Goal: Task Accomplishment & Management: Complete application form

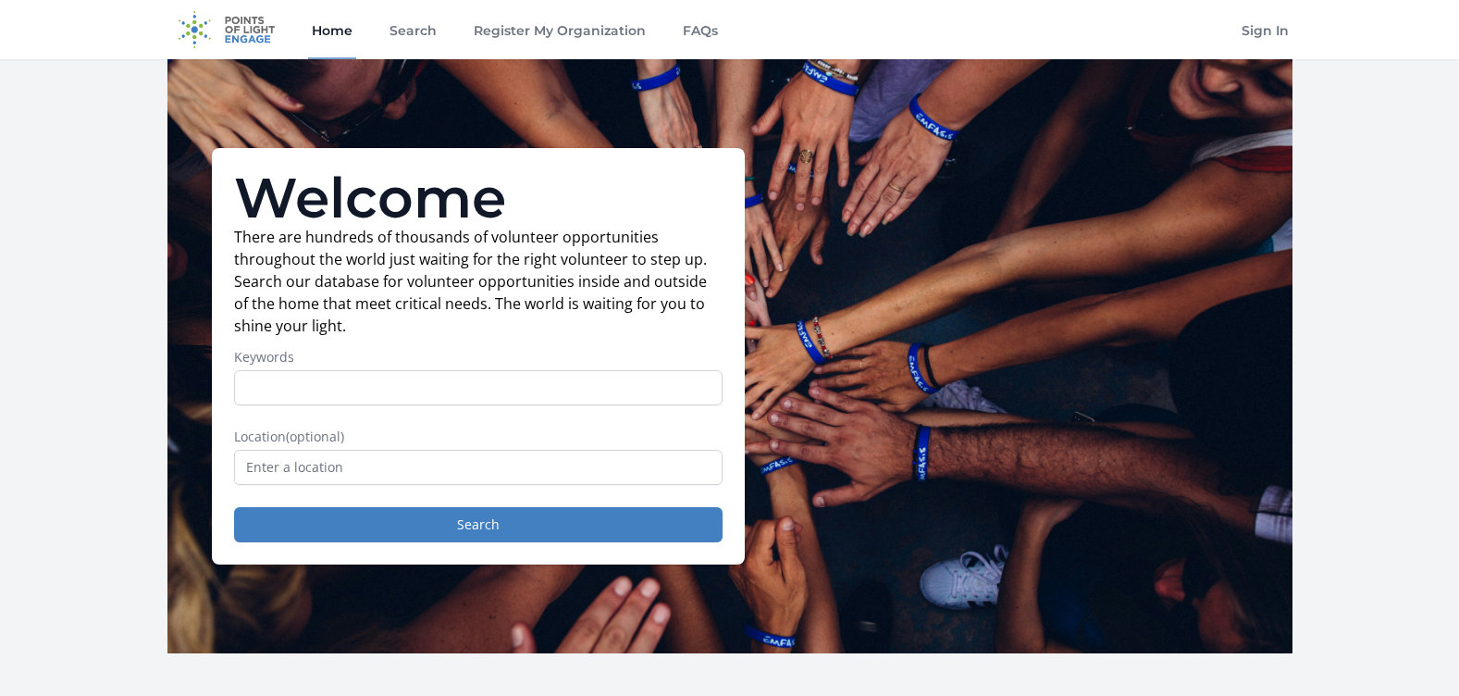
click at [549, 473] on input "text" at bounding box center [478, 467] width 489 height 35
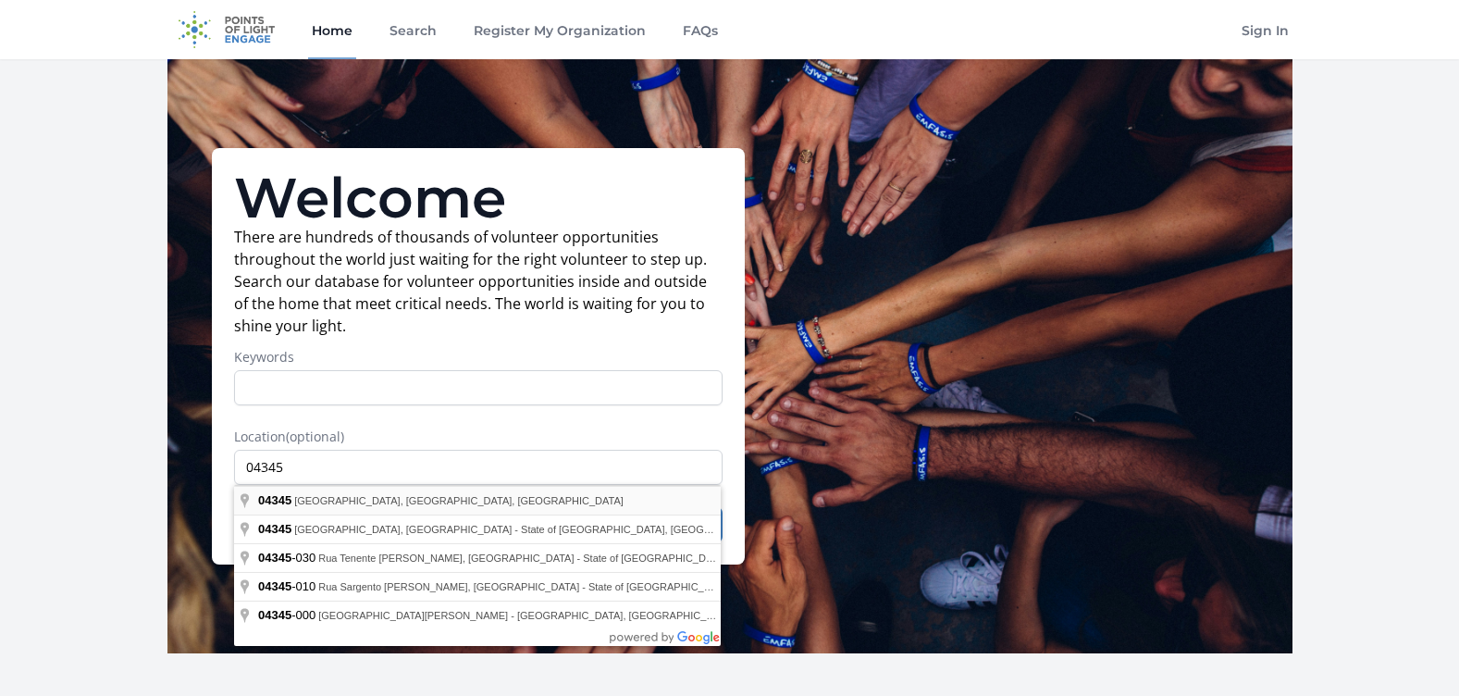
type input "[GEOGRAPHIC_DATA], ME 04345, [GEOGRAPHIC_DATA]"
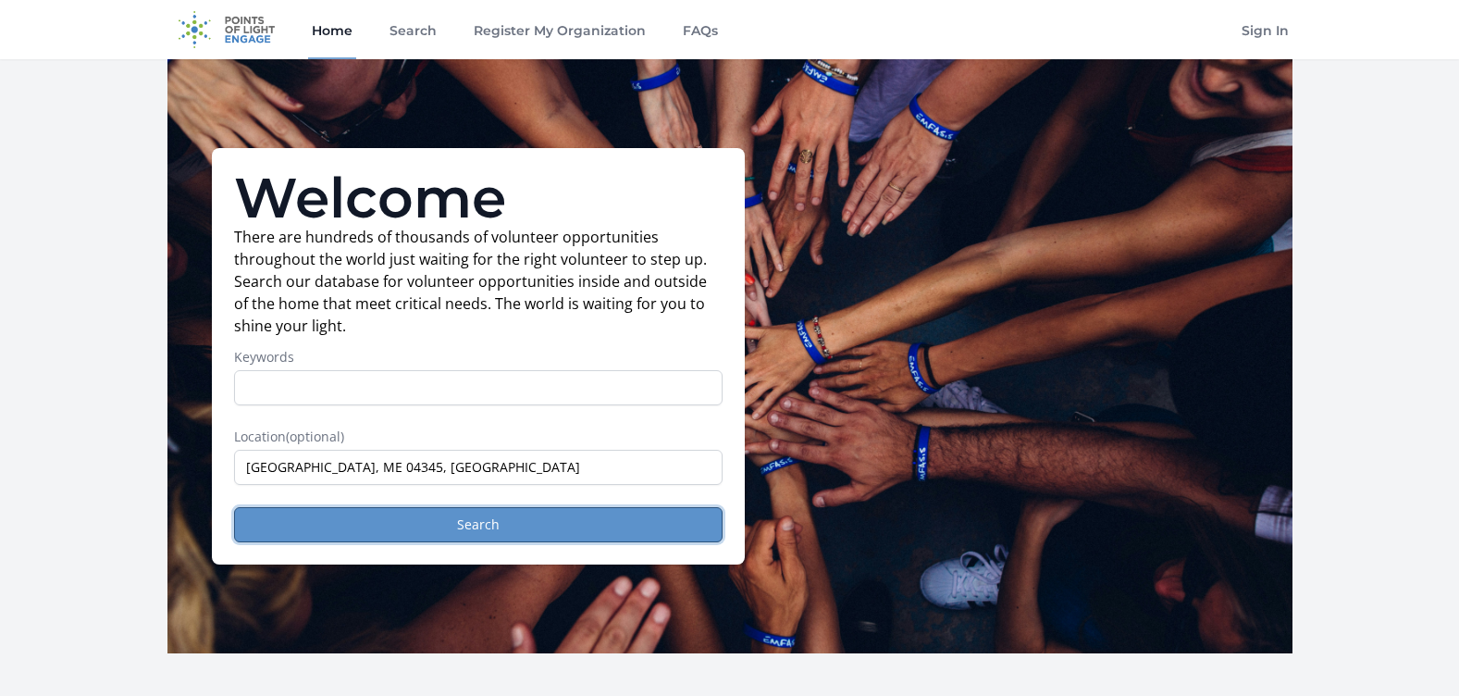
click at [373, 521] on button "Search" at bounding box center [478, 524] width 489 height 35
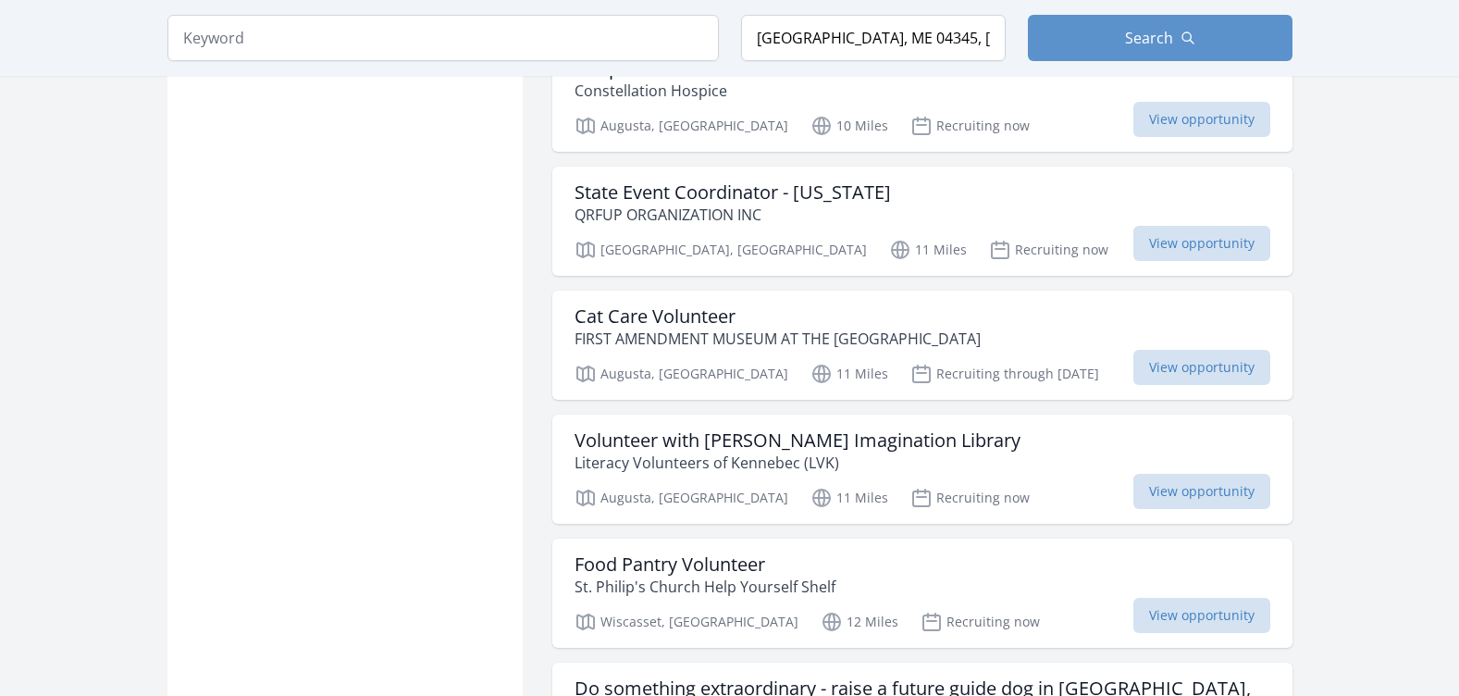
scroll to position [1758, 0]
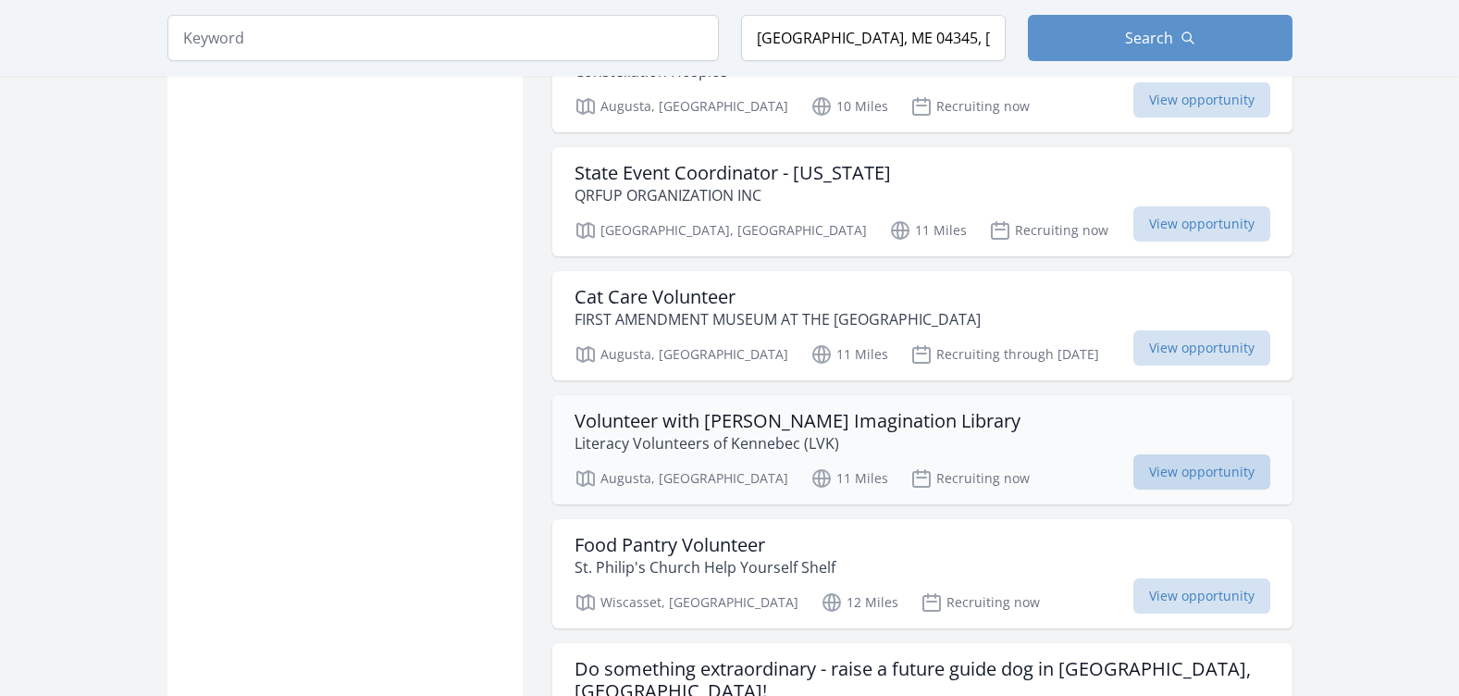
click at [1157, 454] on span "View opportunity" at bounding box center [1201, 471] width 137 height 35
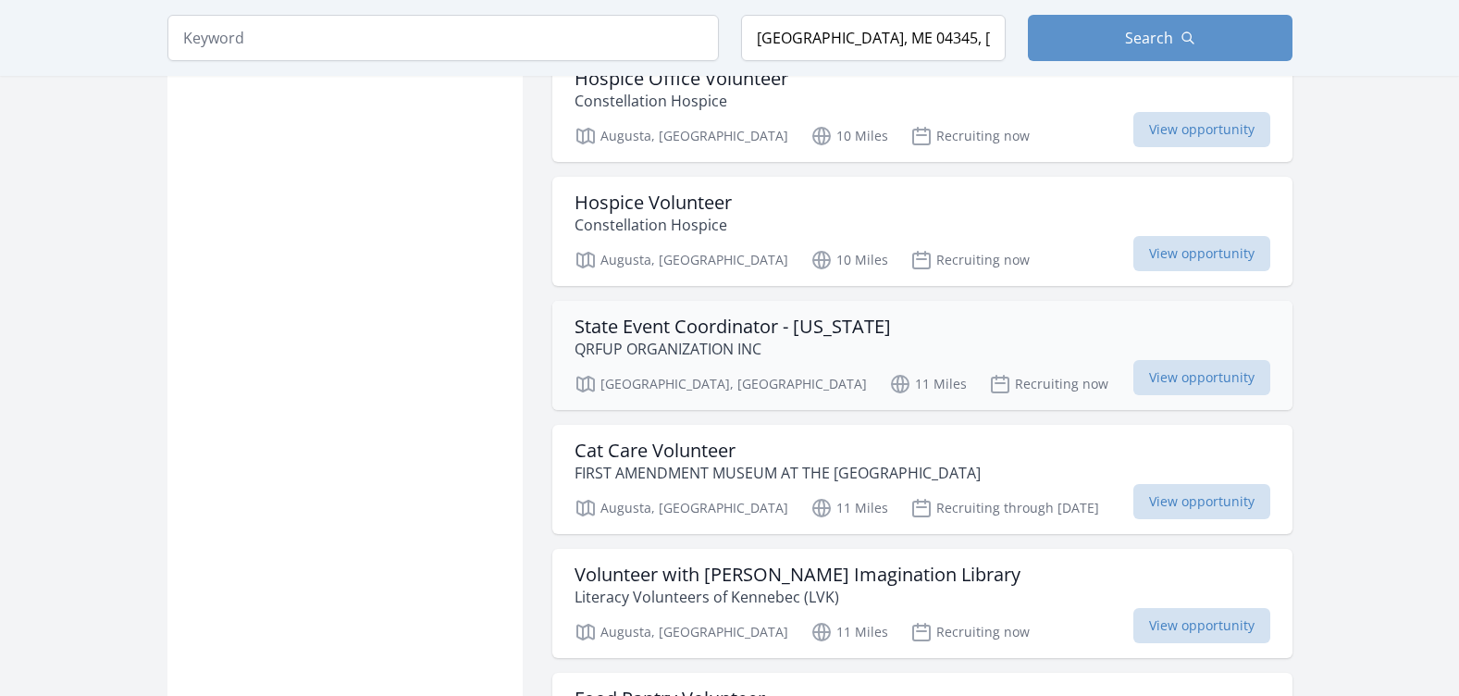
scroll to position [1573, 0]
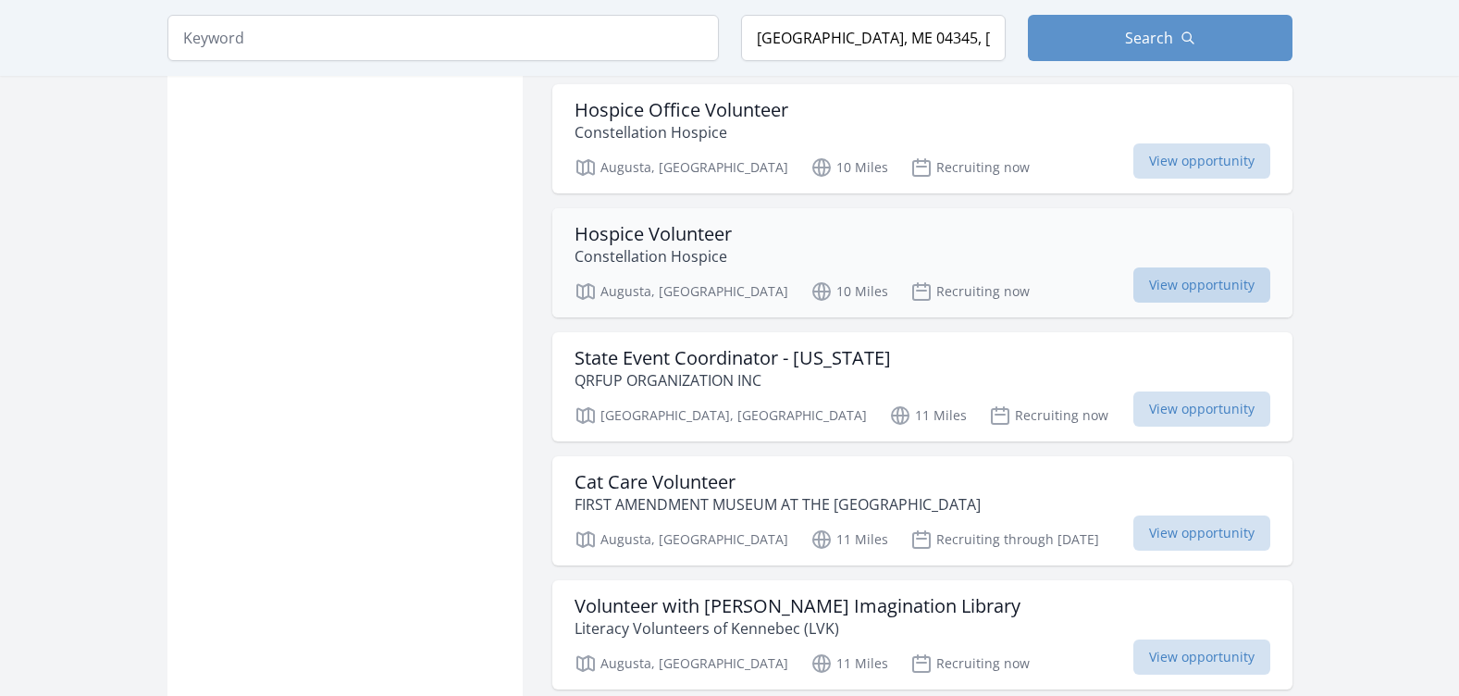
click at [1197, 267] on span "View opportunity" at bounding box center [1201, 284] width 137 height 35
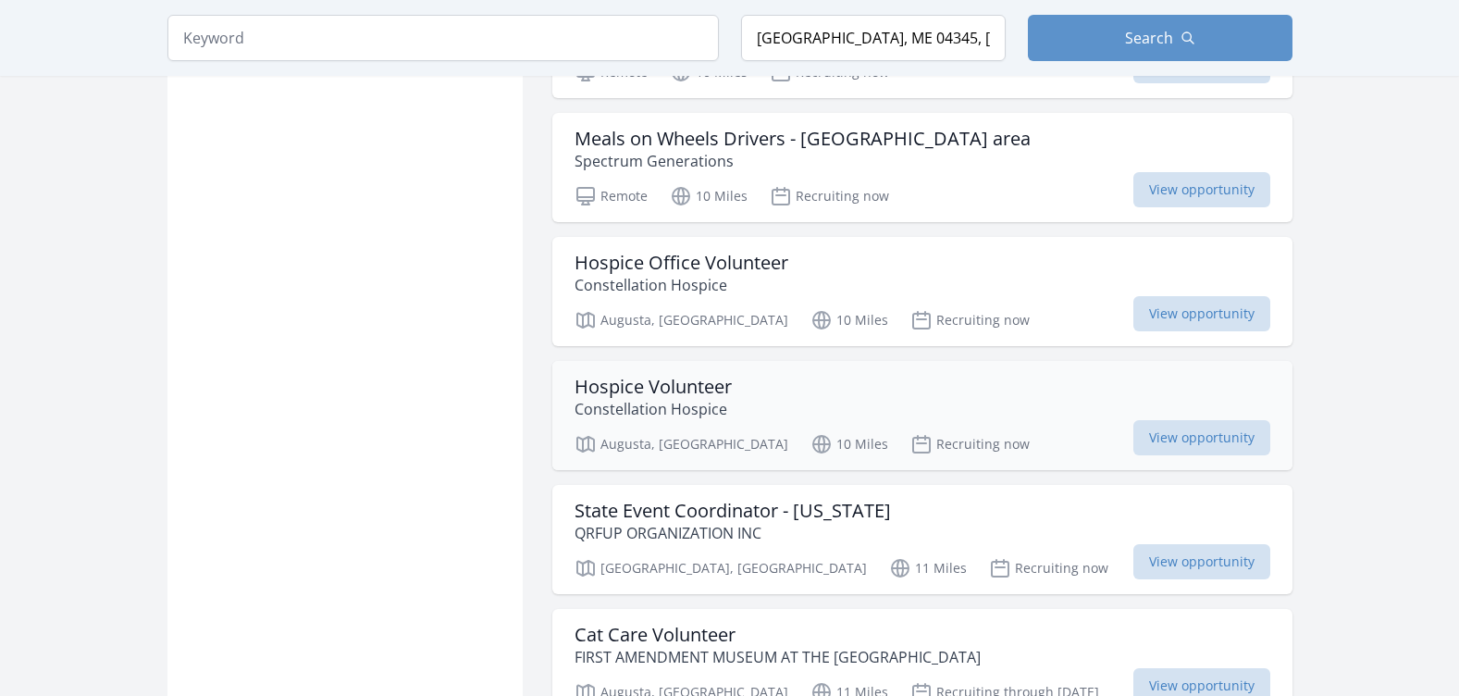
scroll to position [1388, 0]
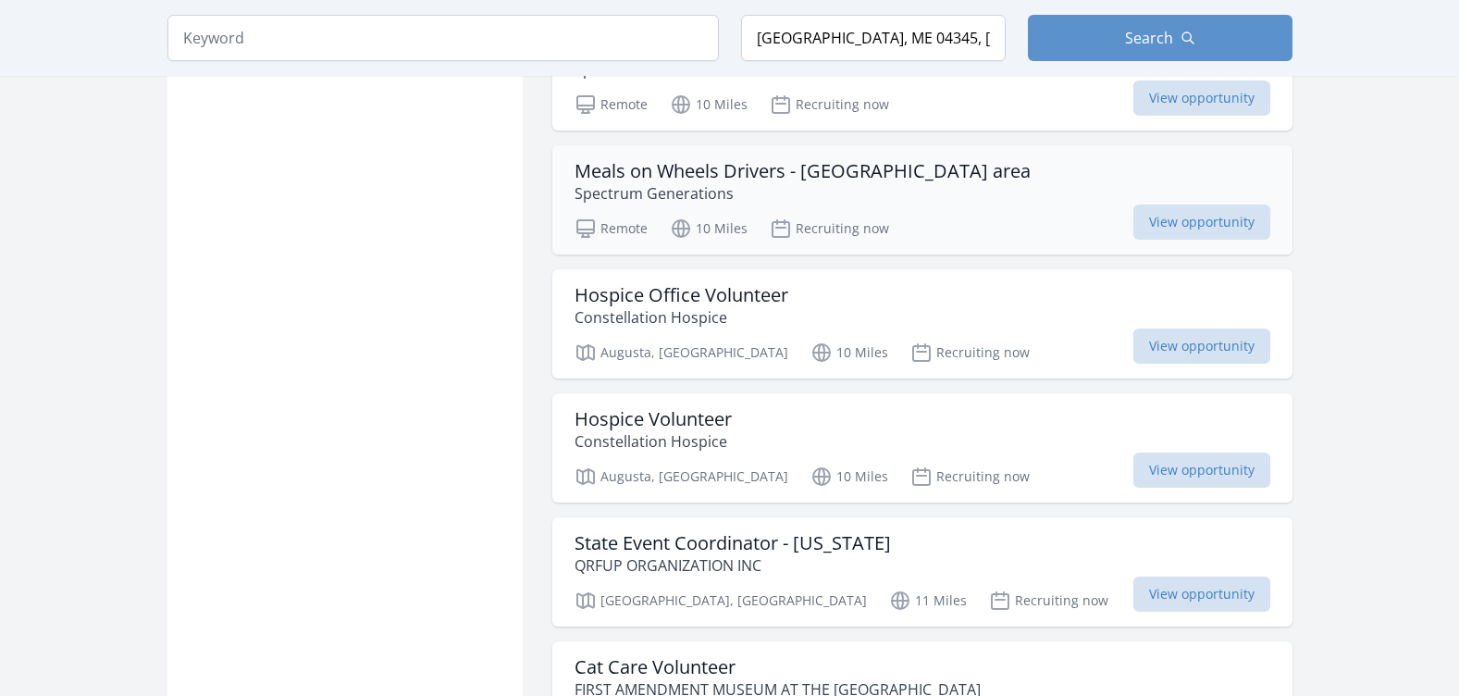
click at [954, 169] on div "Meals on Wheels Drivers - Augusta area Spectrum Generations" at bounding box center [923, 182] width 696 height 44
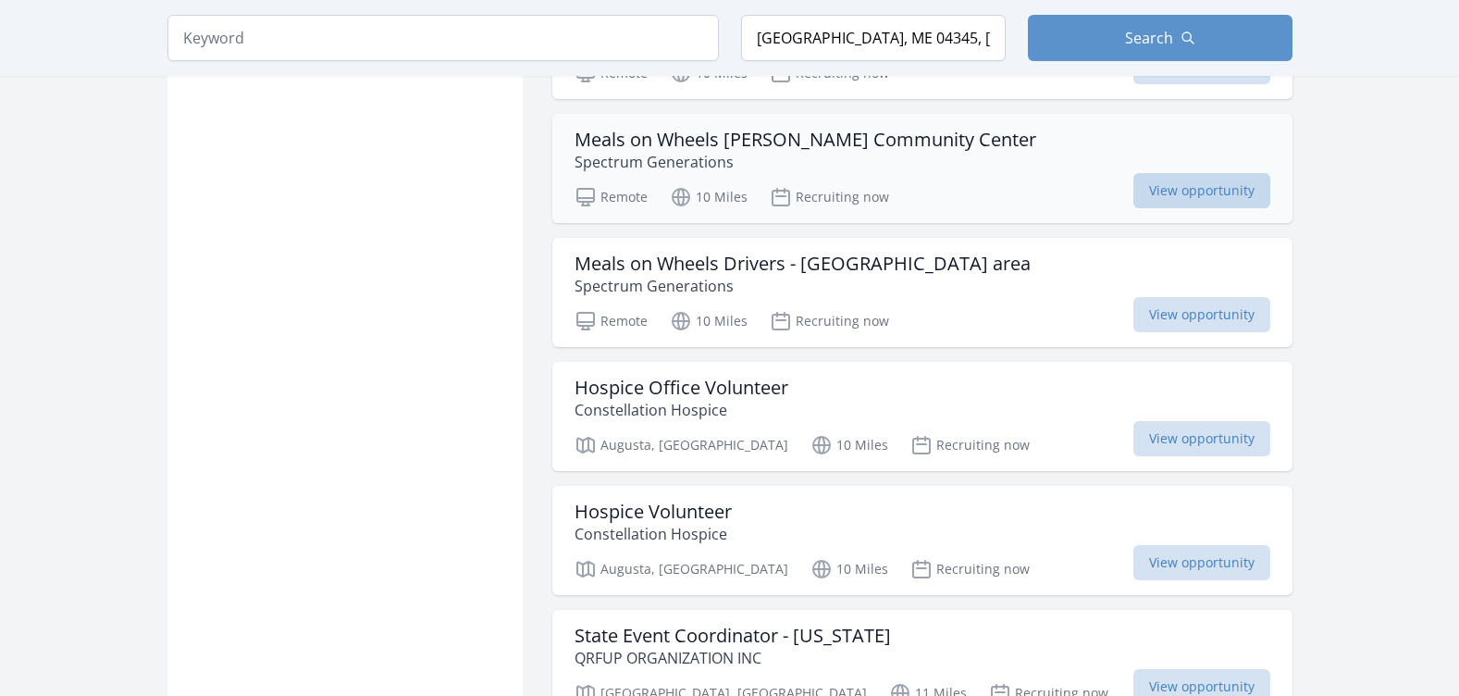
click at [1168, 173] on span "View opportunity" at bounding box center [1201, 190] width 137 height 35
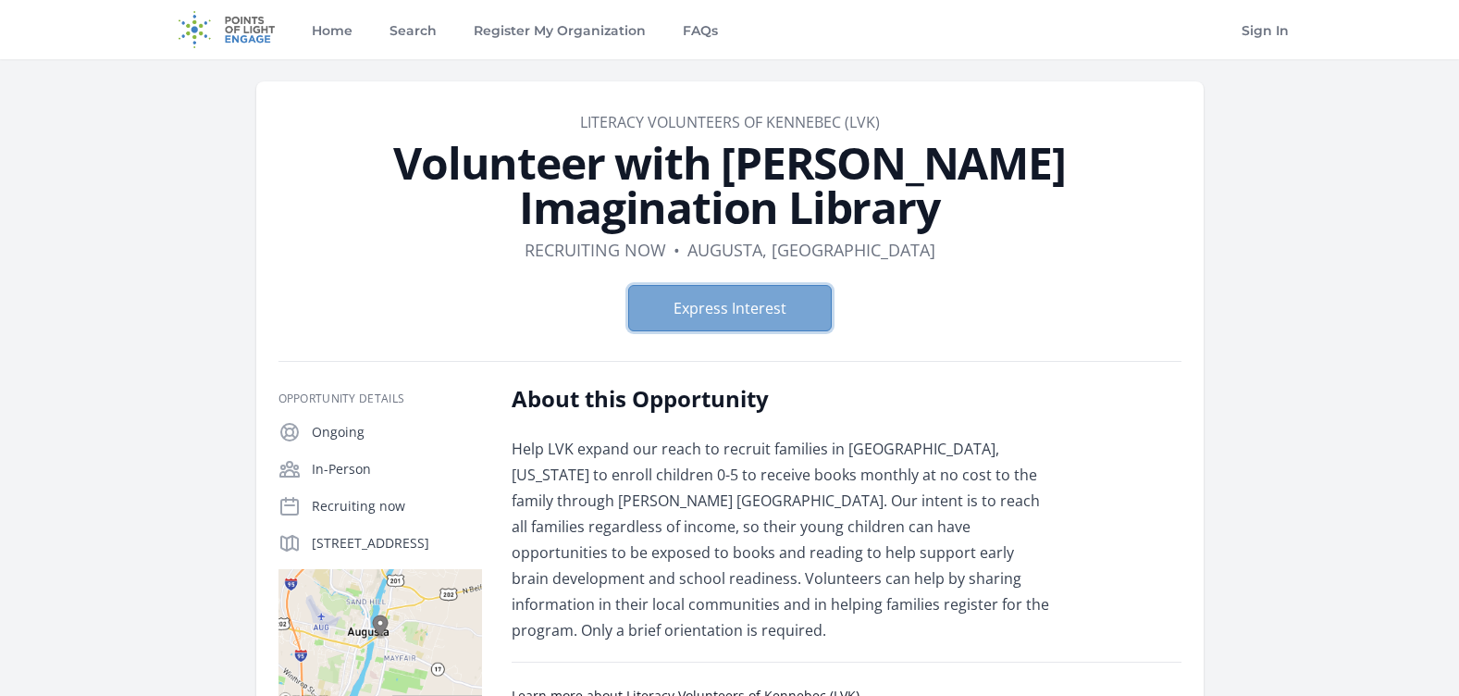
click at [699, 311] on button "Express Interest" at bounding box center [730, 308] width 204 height 46
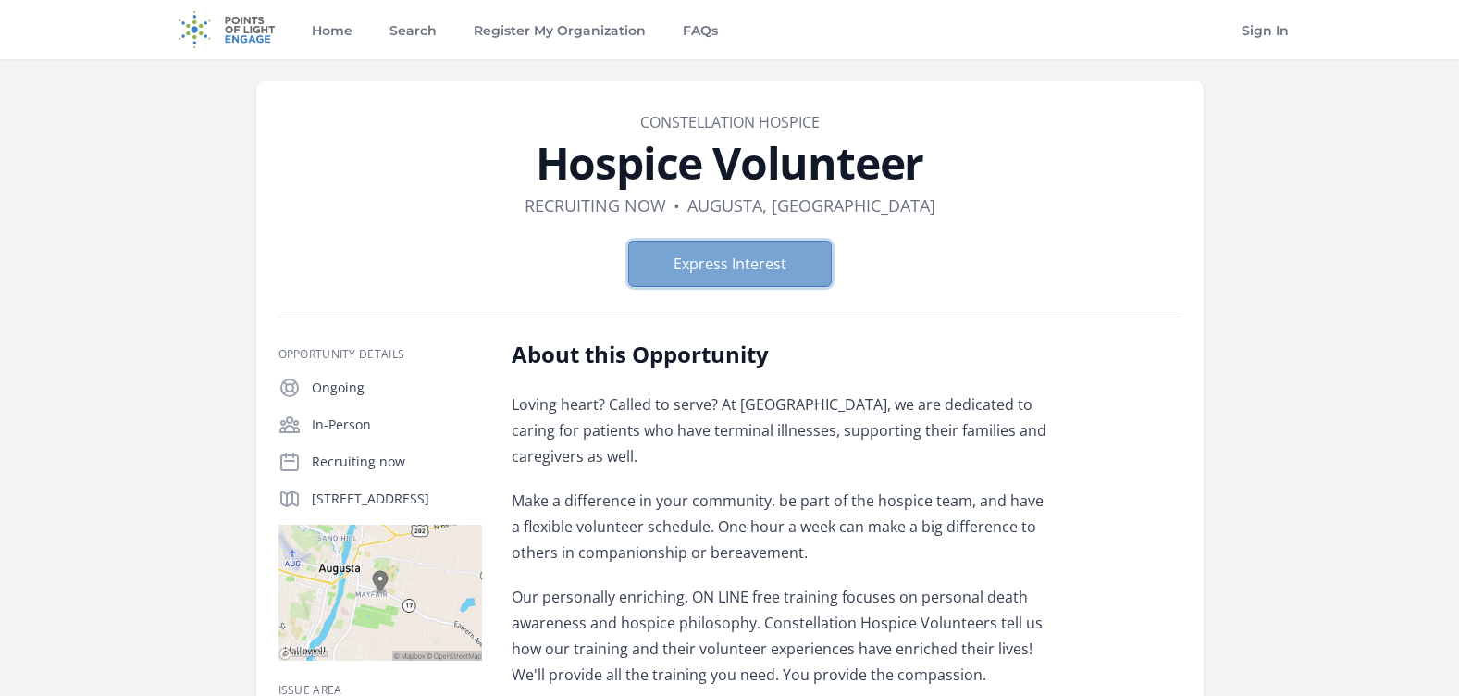
click at [757, 265] on button "Express Interest" at bounding box center [730, 264] width 204 height 46
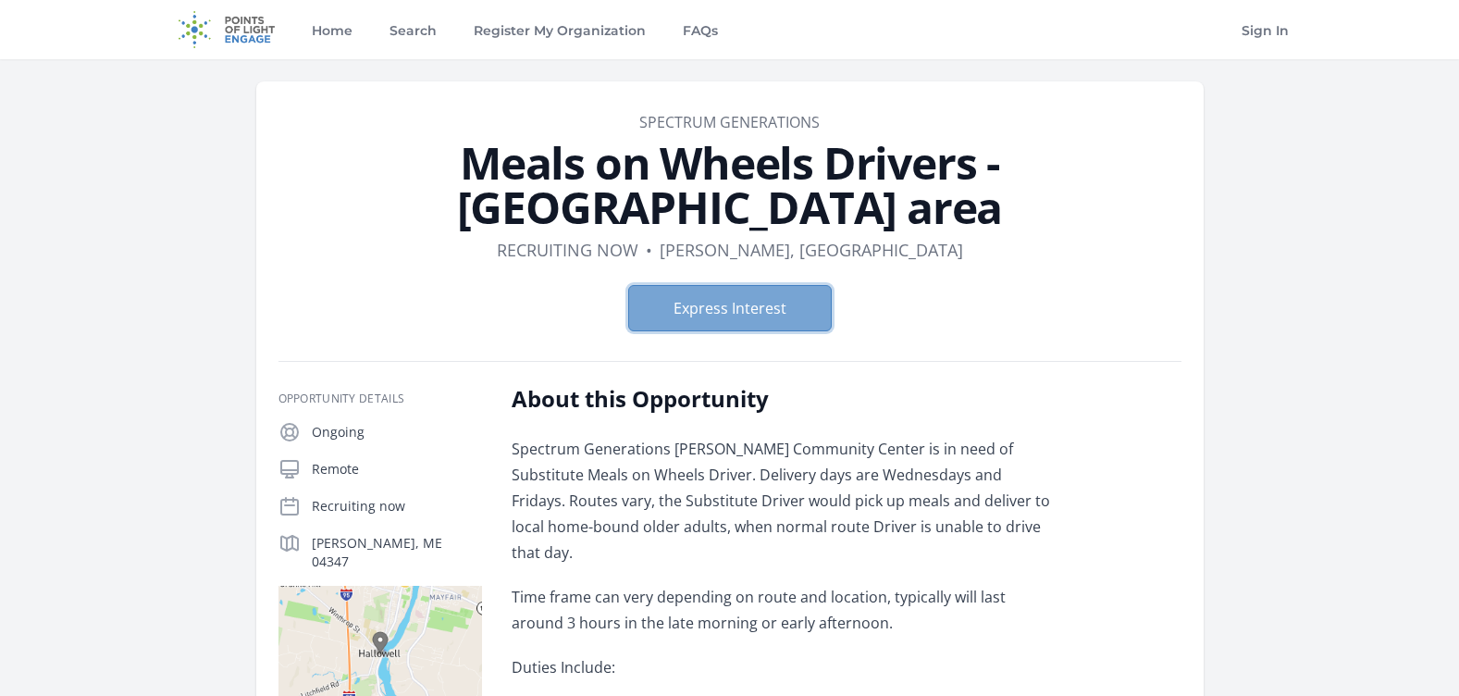
click at [727, 285] on button "Express Interest" at bounding box center [730, 308] width 204 height 46
click at [752, 285] on button "Express Interest" at bounding box center [730, 308] width 204 height 46
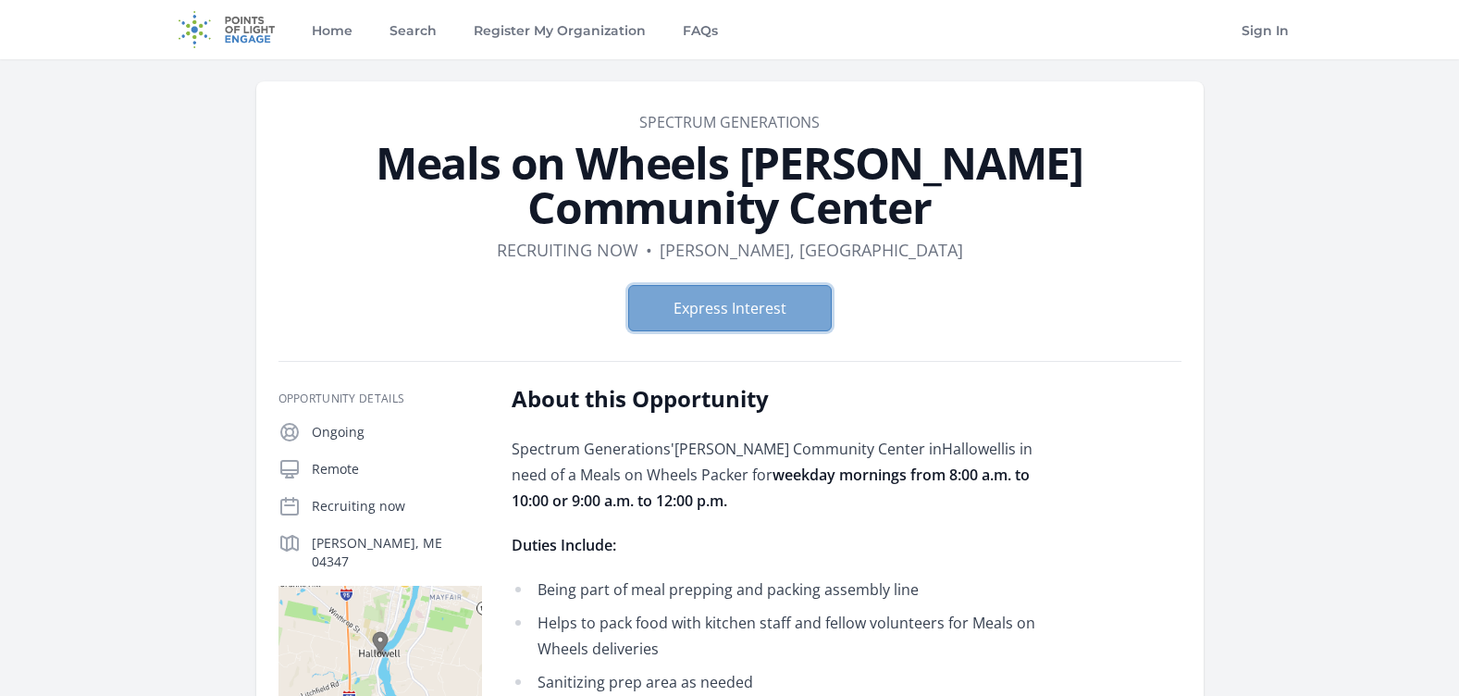
click at [753, 299] on button "Express Interest" at bounding box center [730, 308] width 204 height 46
